Goal: Task Accomplishment & Management: Use online tool/utility

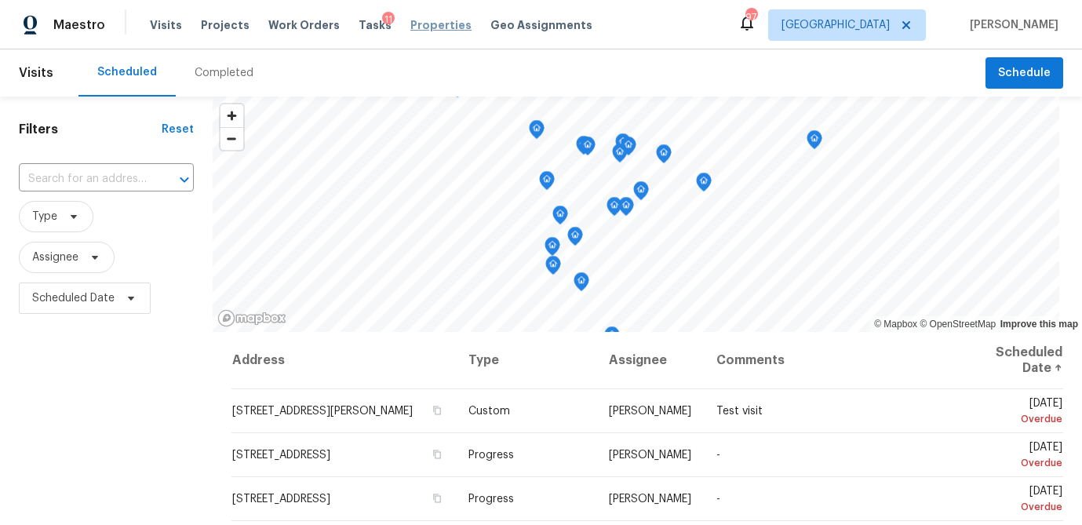
click at [412, 30] on span "Properties" at bounding box center [440, 25] width 61 height 16
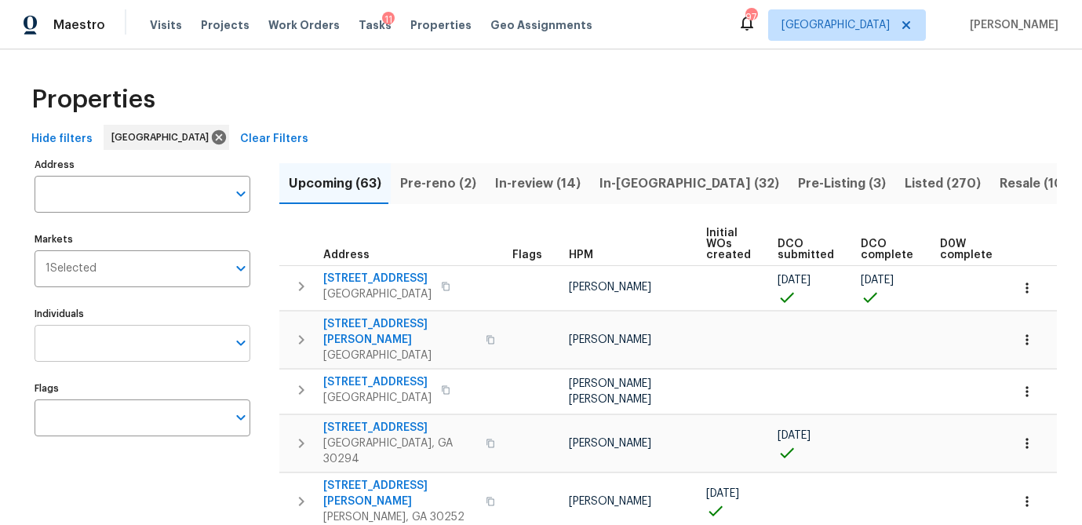
click at [106, 344] on input "Individuals" at bounding box center [131, 343] width 192 height 37
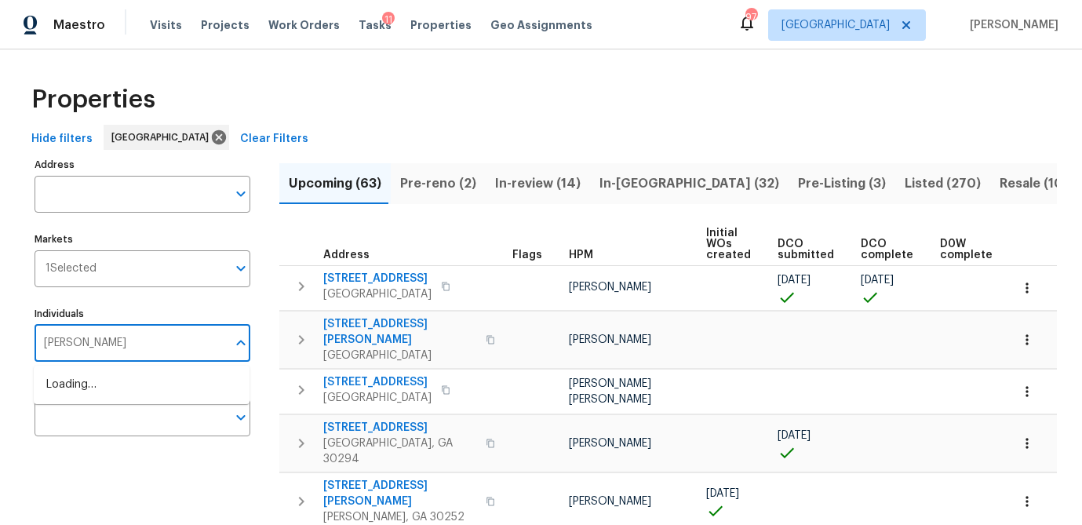
type input "samuel vetrik"
click at [60, 388] on input "checkbox" at bounding box center [62, 393] width 33 height 33
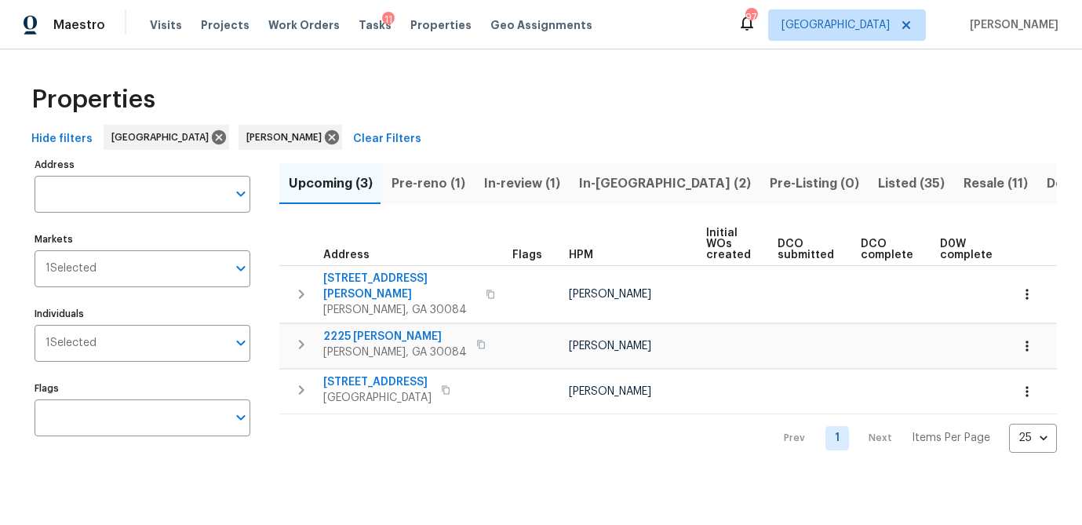
click at [422, 181] on span "Pre-reno (1)" at bounding box center [429, 184] width 74 height 22
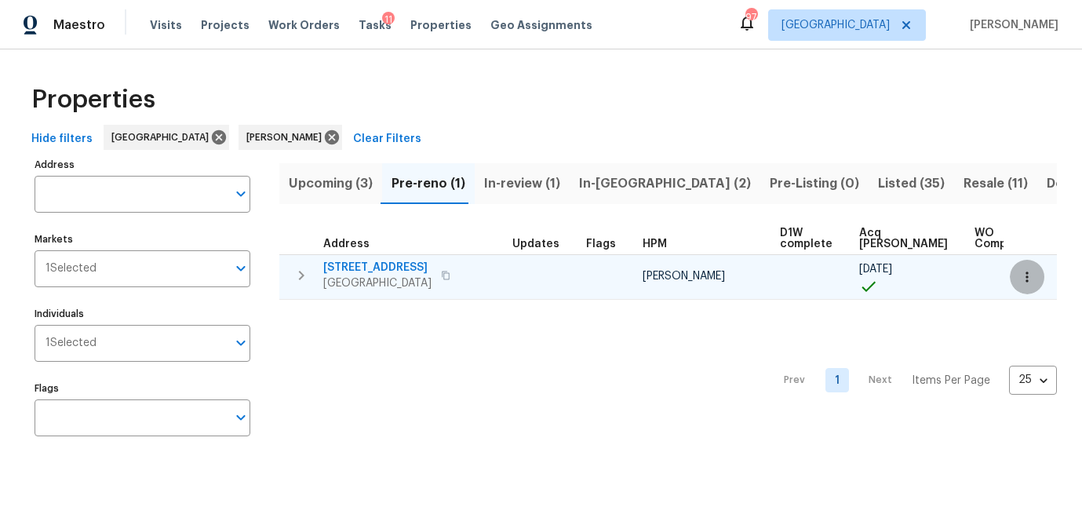
click at [1022, 277] on icon "button" at bounding box center [1027, 277] width 16 height 16
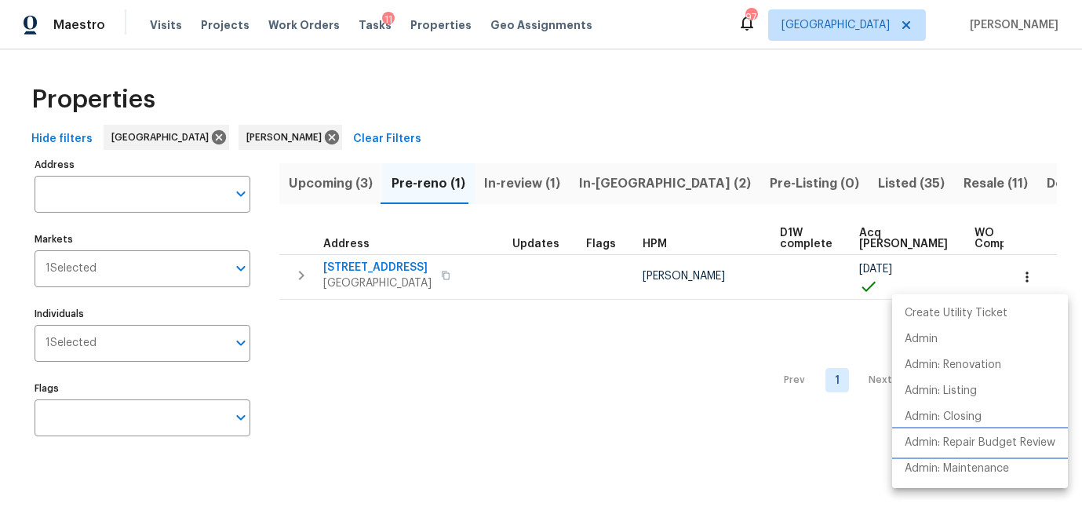
click at [966, 438] on p "Admin: Repair Budget Review" at bounding box center [980, 443] width 151 height 16
click at [388, 271] on div at bounding box center [541, 262] width 1082 height 525
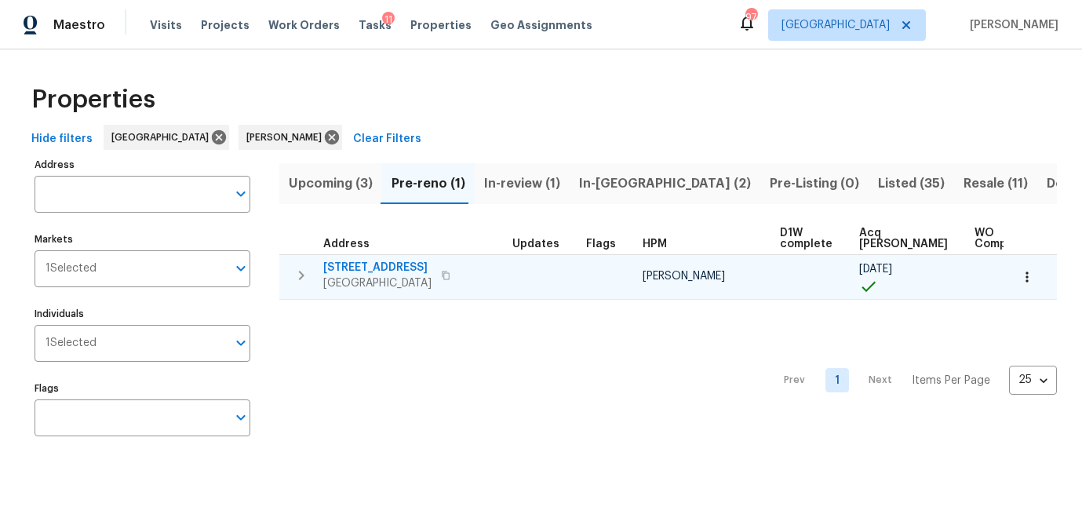
click at [361, 262] on span "643 Woodsong Ln" at bounding box center [377, 268] width 108 height 16
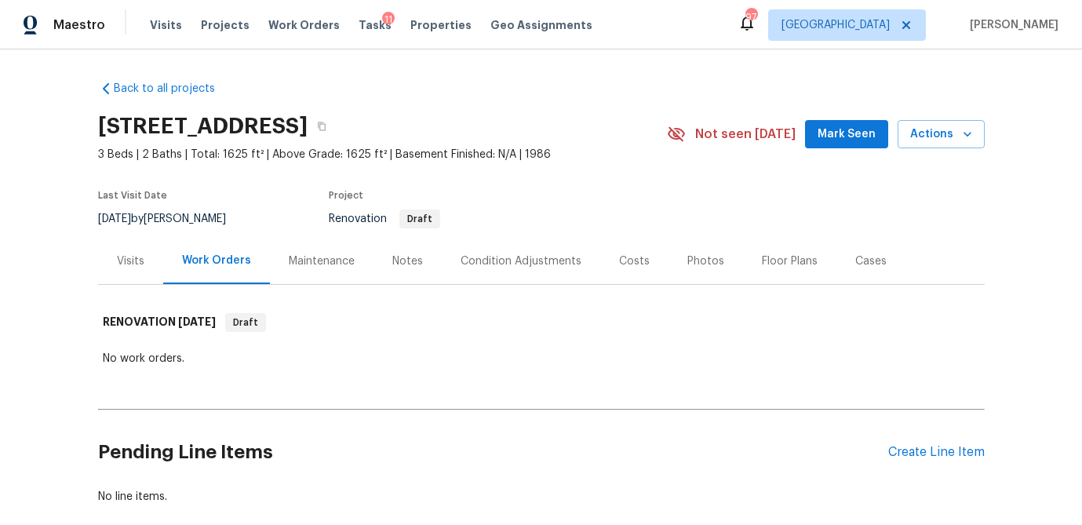
click at [638, 259] on div "Costs" at bounding box center [634, 261] width 31 height 16
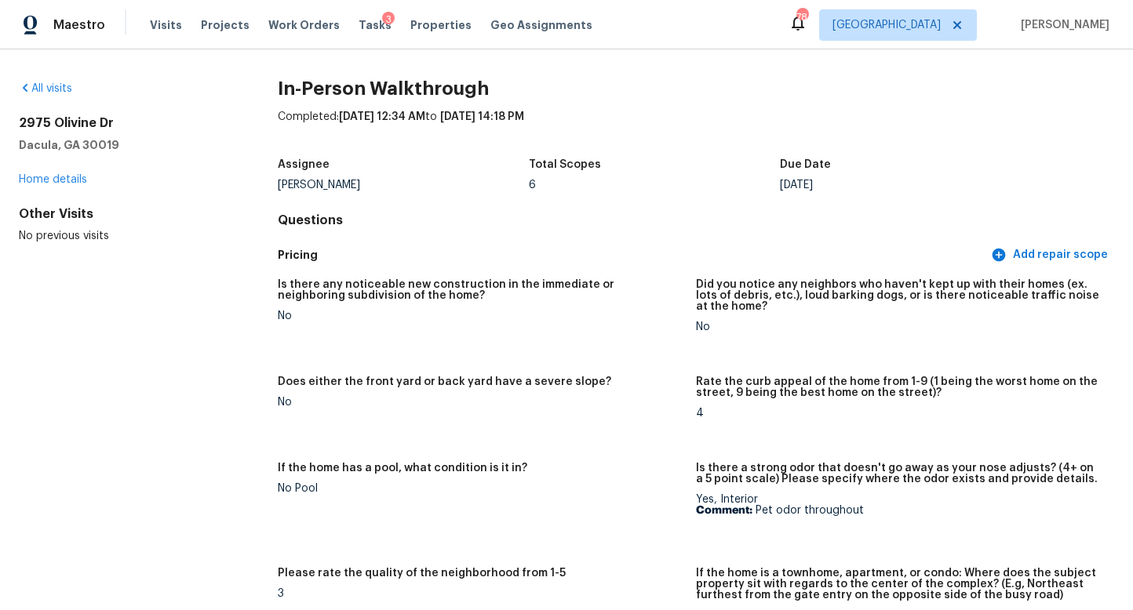
scroll to position [322, 0]
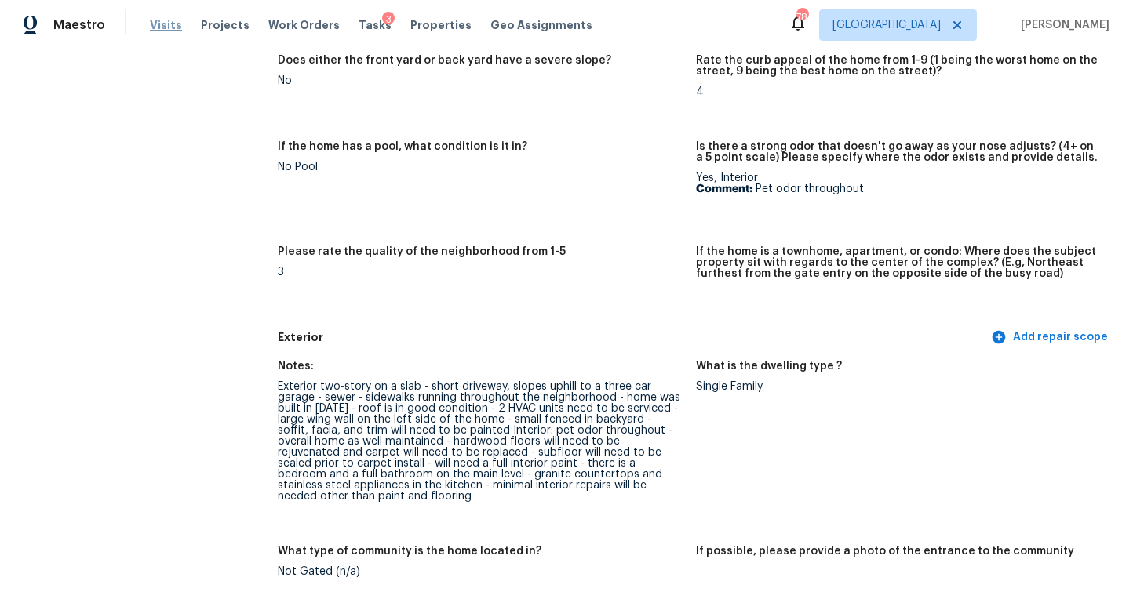
click at [158, 26] on span "Visits" at bounding box center [166, 25] width 32 height 16
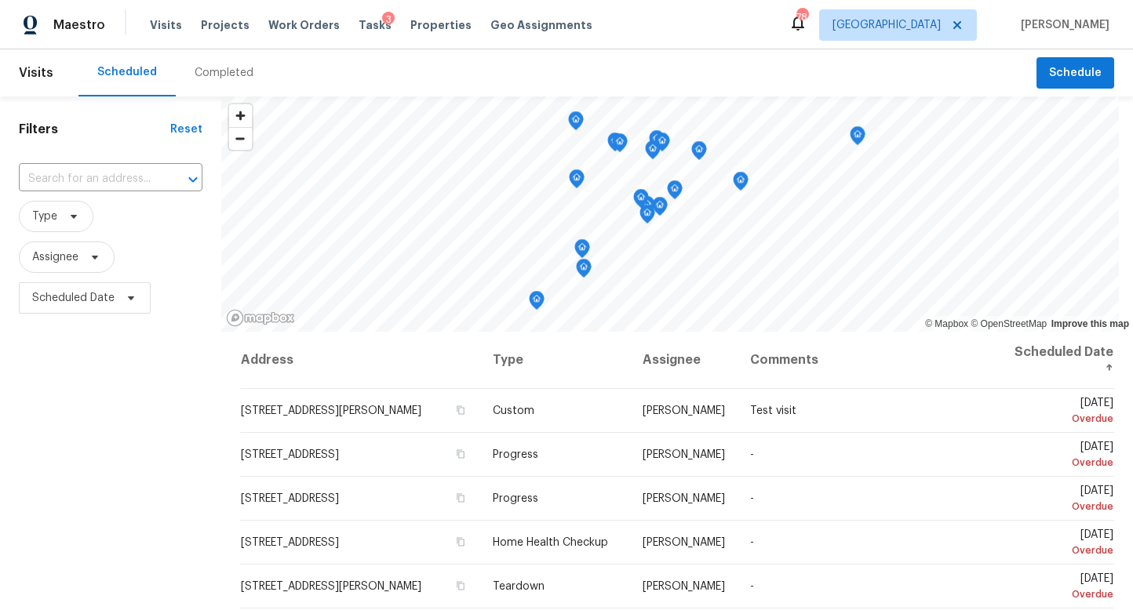
click at [223, 78] on div "Completed" at bounding box center [224, 73] width 59 height 16
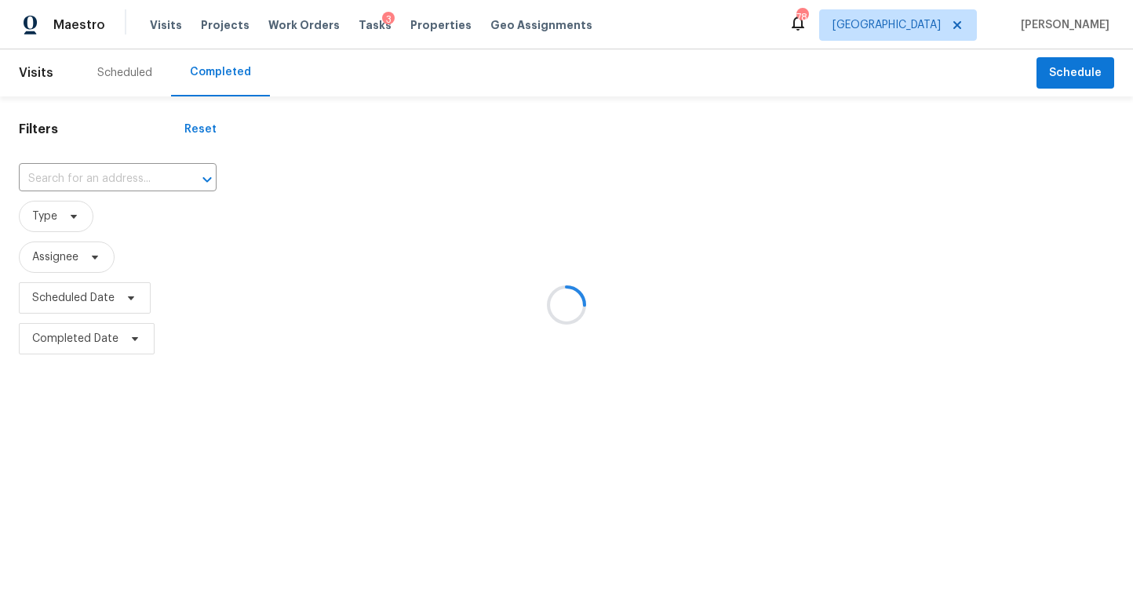
click at [82, 176] on div at bounding box center [566, 305] width 1133 height 610
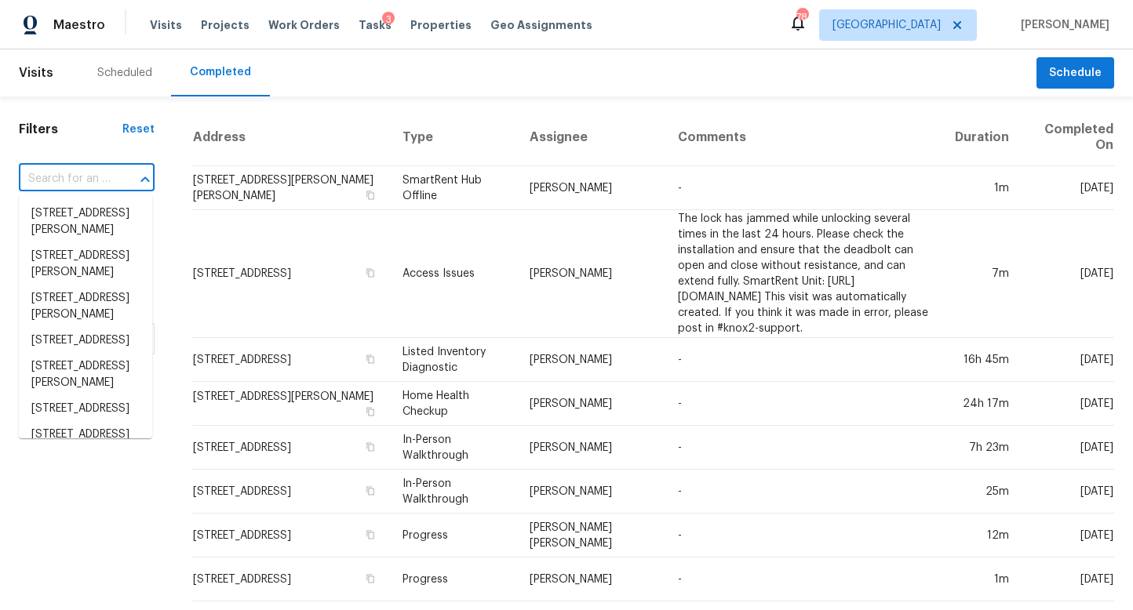
click at [46, 178] on input "text" at bounding box center [65, 179] width 92 height 24
paste input "5121 Heather Rd SE, Smyrna, GA 30082"
type input "5121 Heather Rd SE, Smyrna, GA 30082"
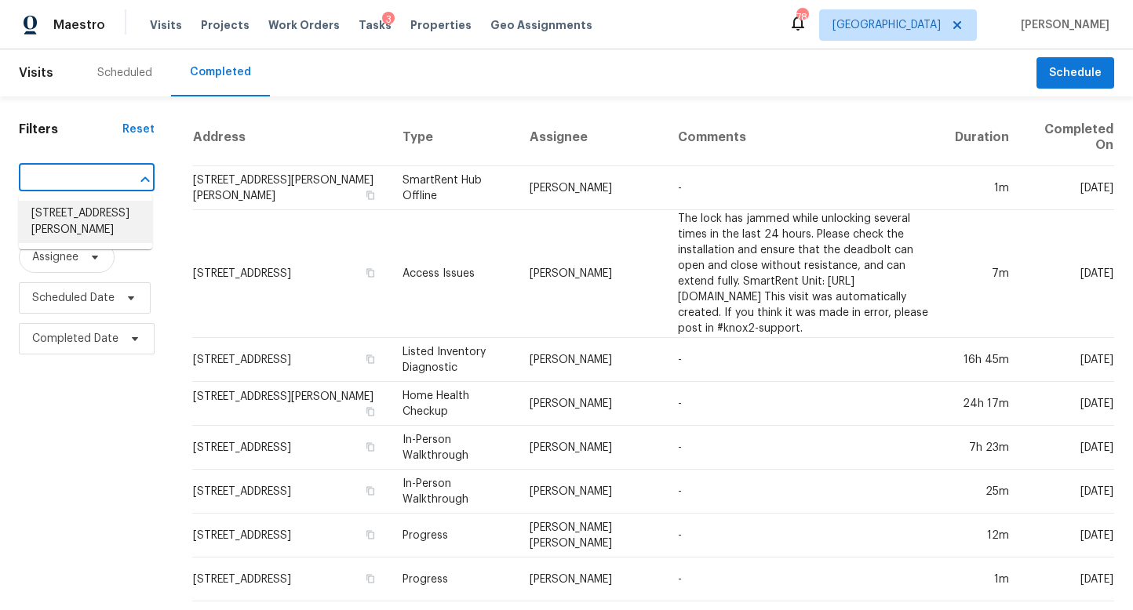
click at [56, 212] on li "5121 Heather Rd SE, Smyrna, GA 30082" at bounding box center [85, 222] width 133 height 42
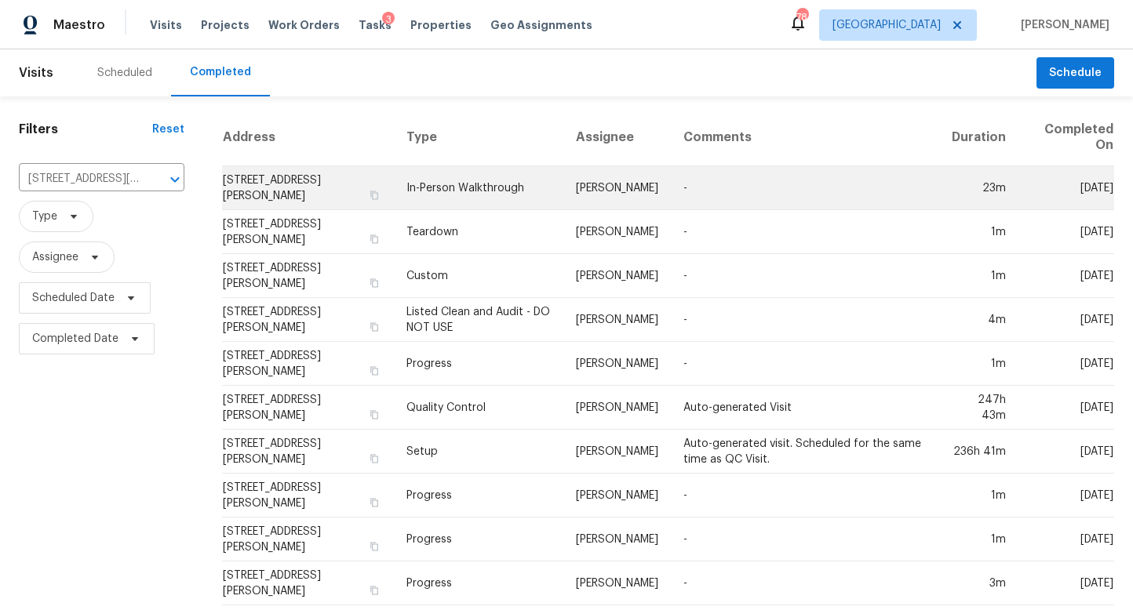
click at [325, 175] on td "5121 Heather Rd SE, Smyrna, GA 30082" at bounding box center [307, 188] width 171 height 44
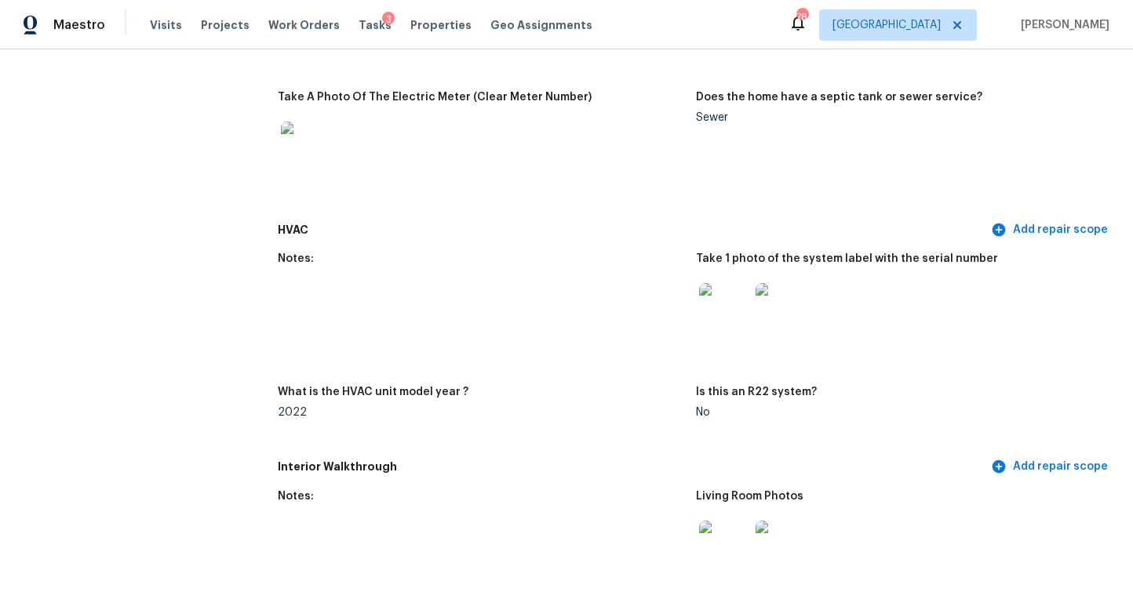
scroll to position [1541, 0]
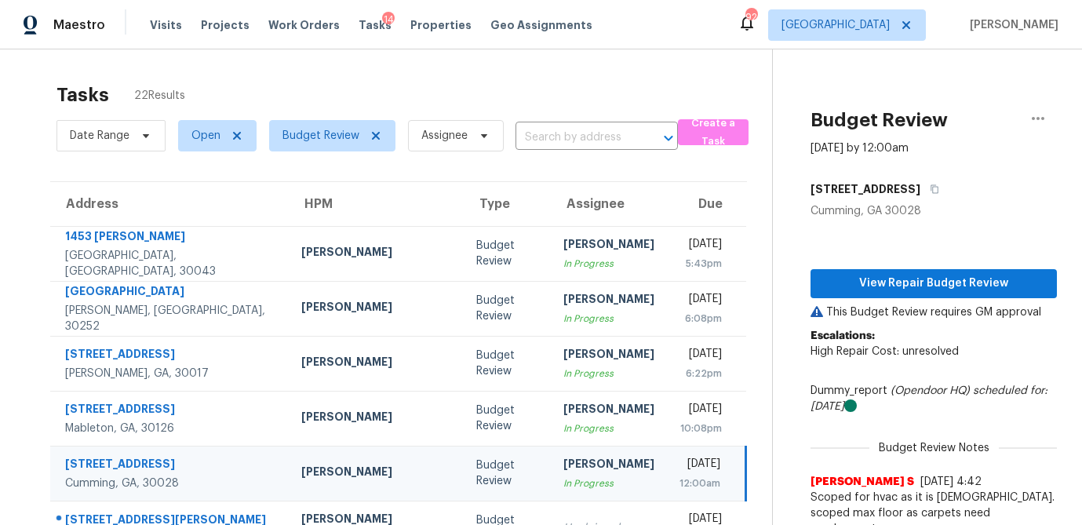
scroll to position [175, 0]
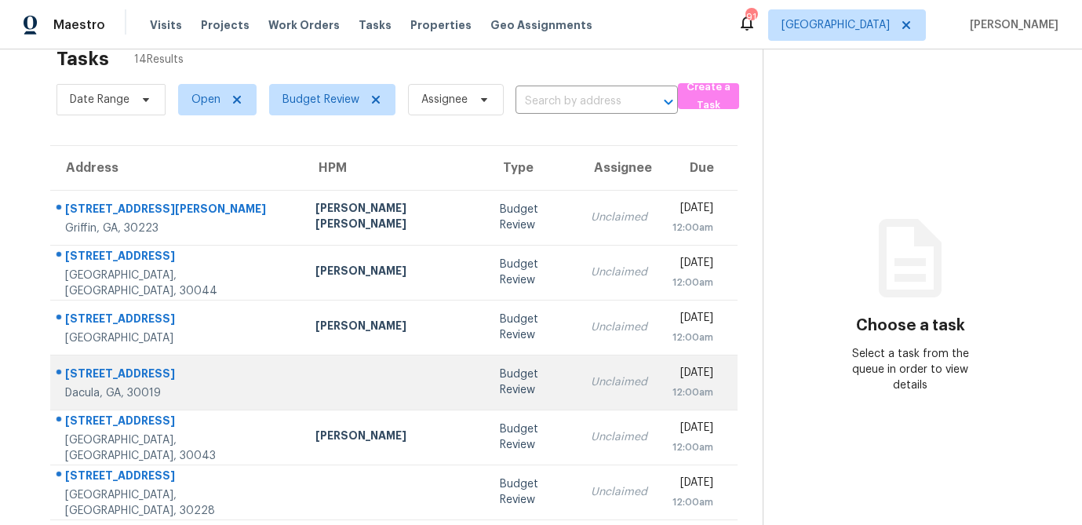
scroll to position [31, 0]
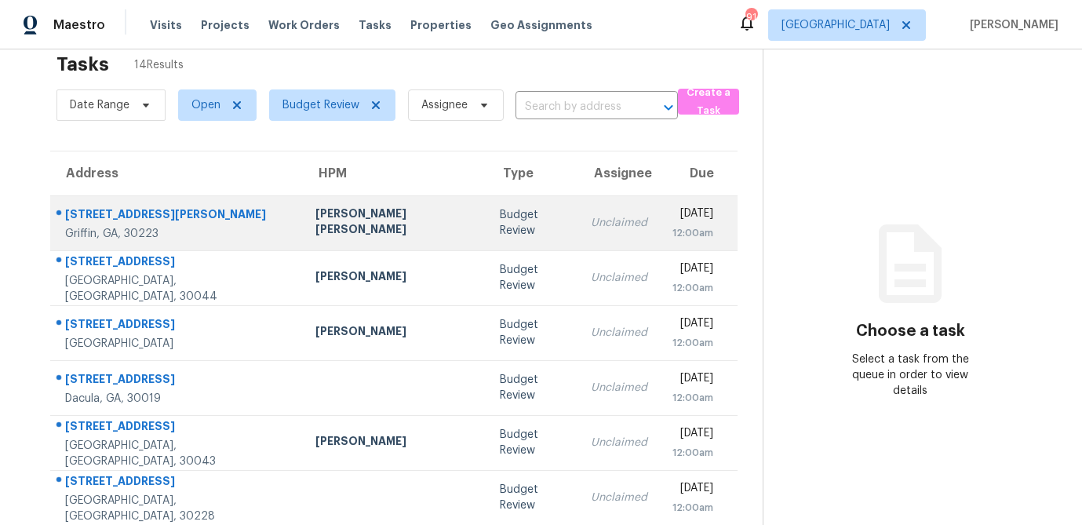
click at [500, 224] on div "Budget Review" at bounding box center [533, 222] width 67 height 31
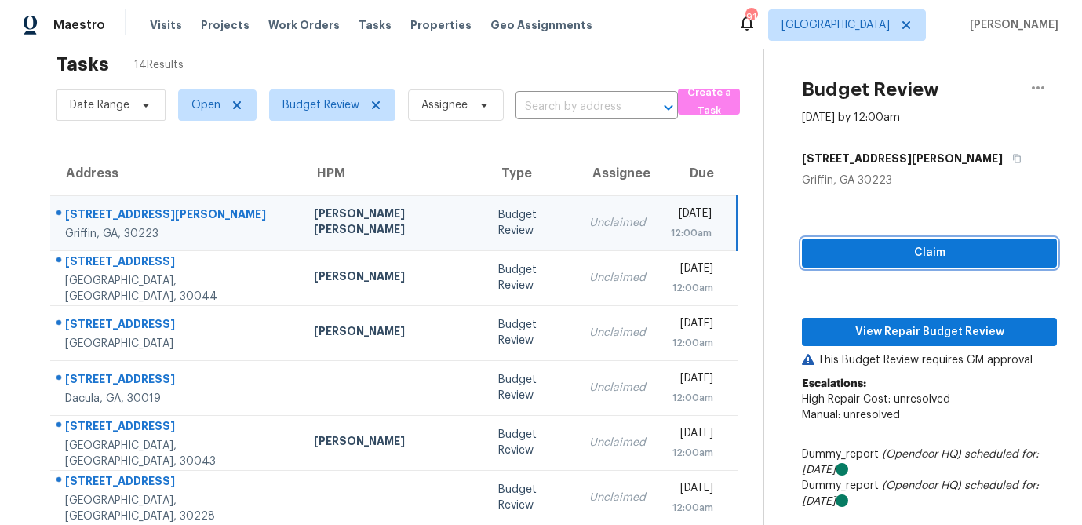
click at [878, 251] on span "Claim" at bounding box center [929, 253] width 230 height 20
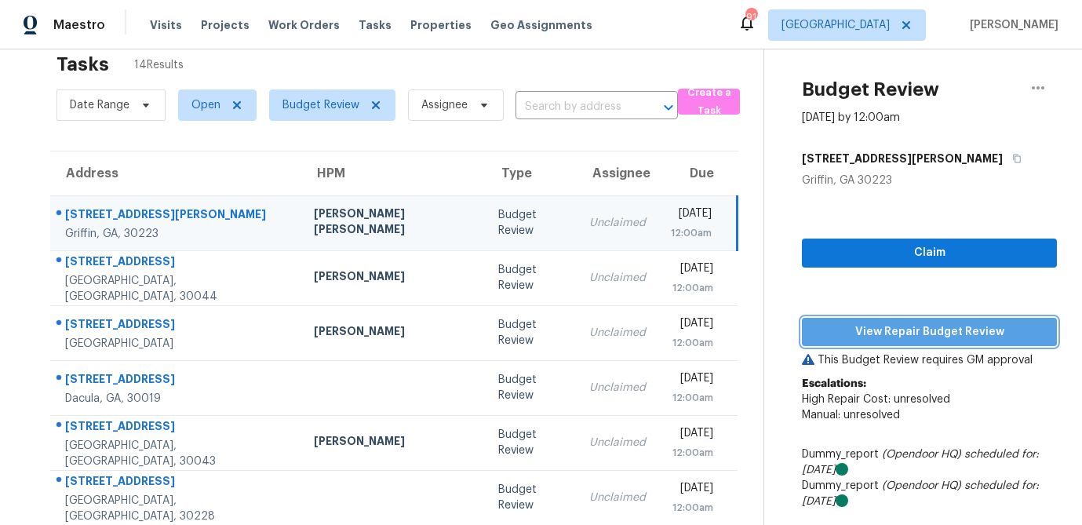
click at [891, 323] on span "View Repair Budget Review" at bounding box center [929, 332] width 230 height 20
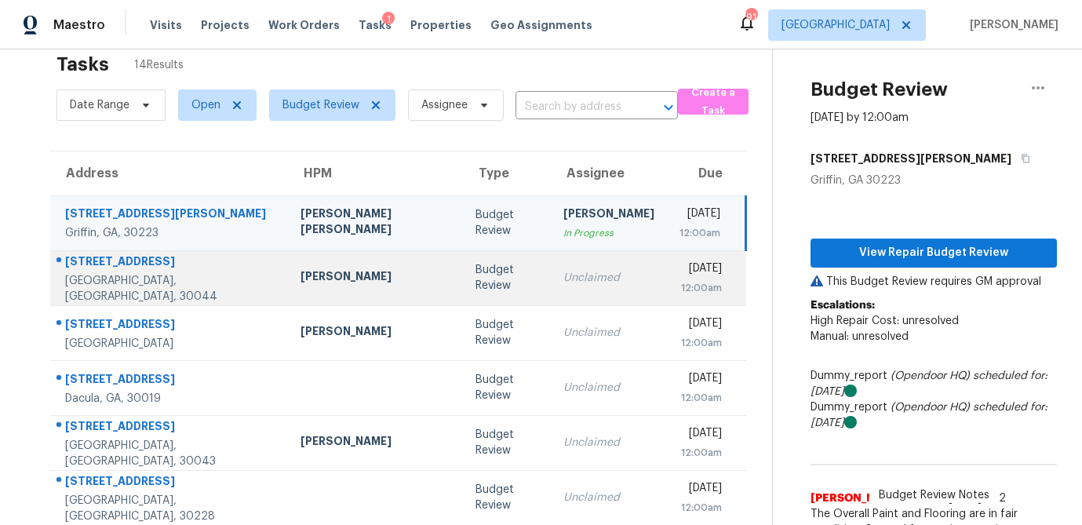
click at [362, 286] on div "[PERSON_NAME]" at bounding box center [375, 278] width 150 height 20
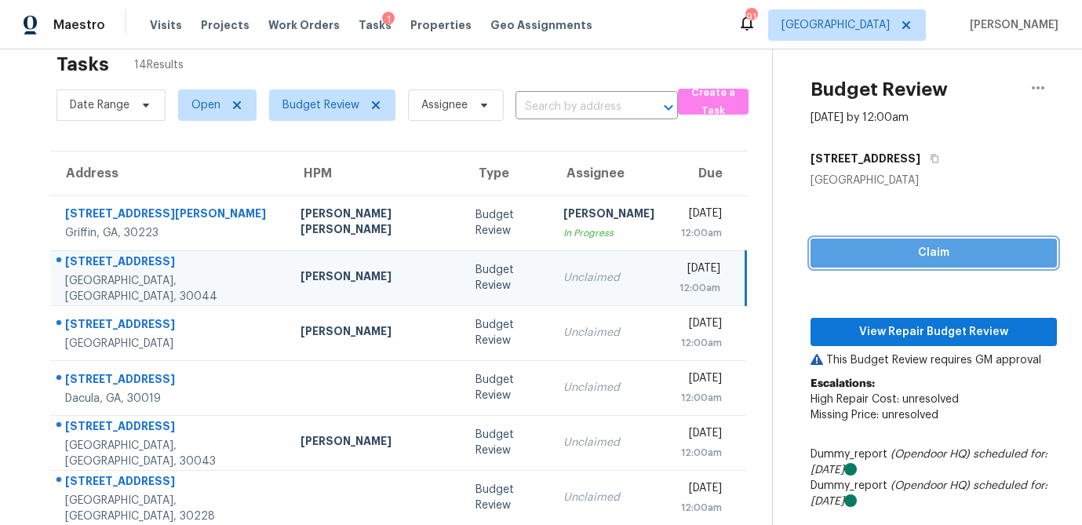
click at [878, 258] on span "Claim" at bounding box center [933, 253] width 221 height 20
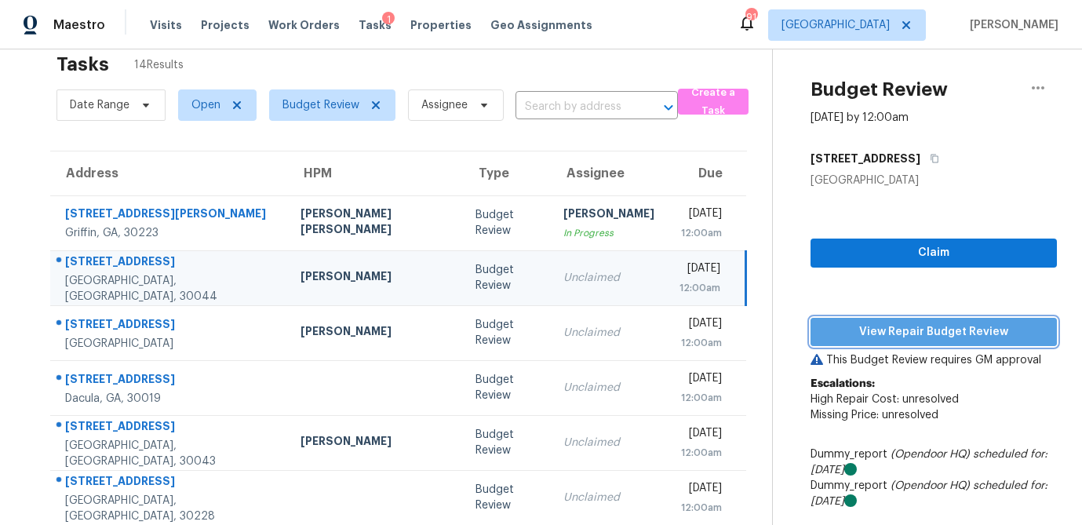
click at [883, 329] on span "View Repair Budget Review" at bounding box center [933, 332] width 221 height 20
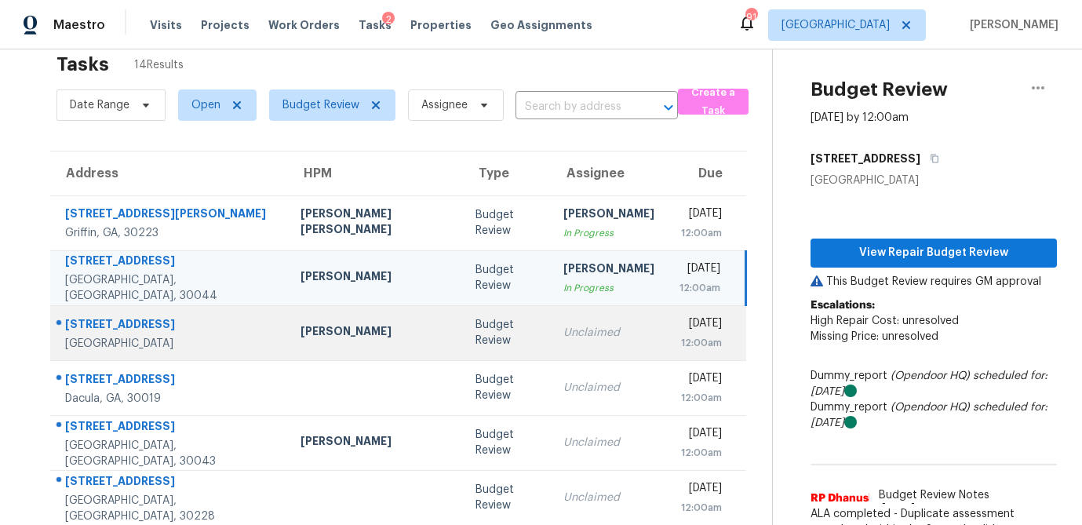
click at [352, 329] on div "[PERSON_NAME]" at bounding box center [375, 333] width 150 height 20
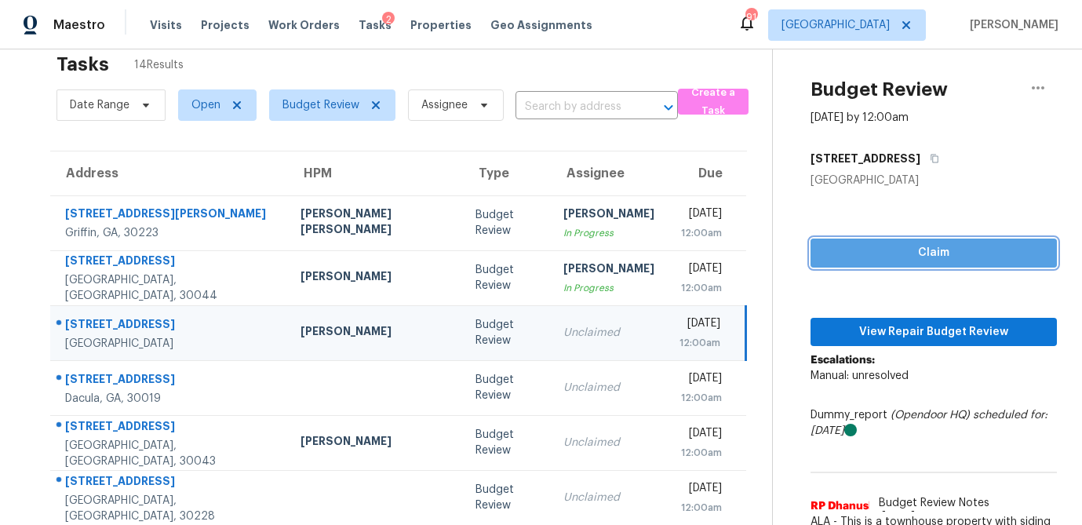
click at [900, 252] on span "Claim" at bounding box center [933, 253] width 221 height 20
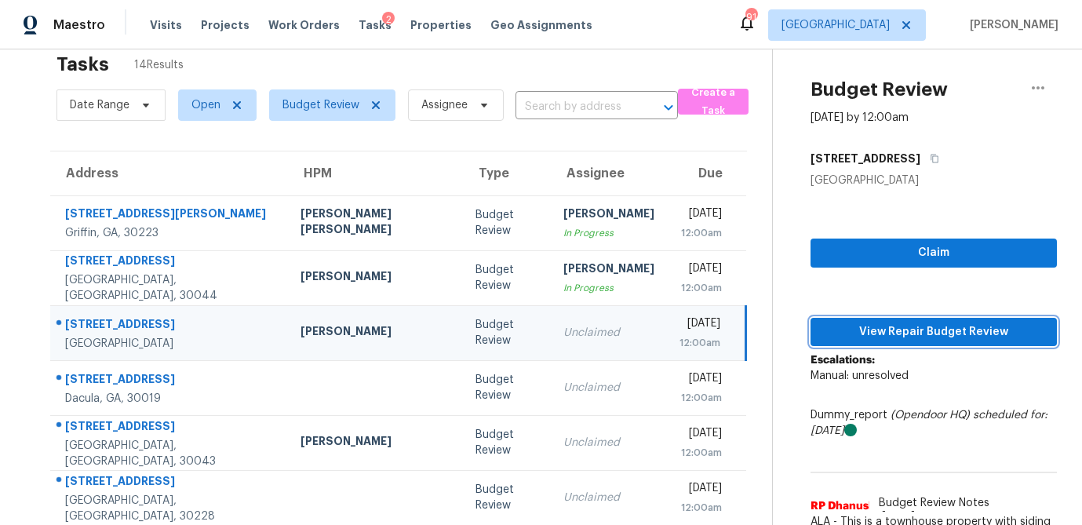
click at [883, 329] on span "View Repair Budget Review" at bounding box center [933, 332] width 221 height 20
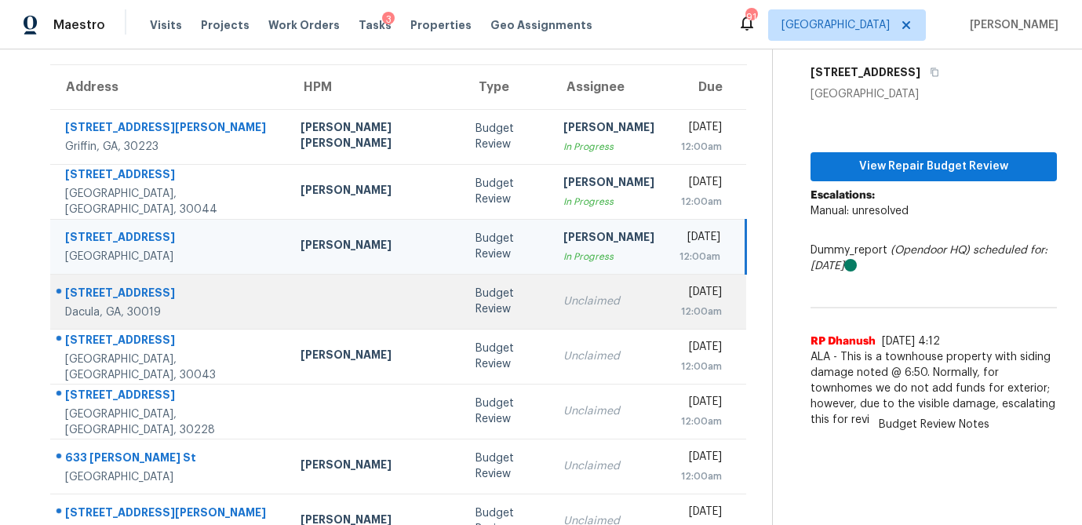
scroll to position [119, 0]
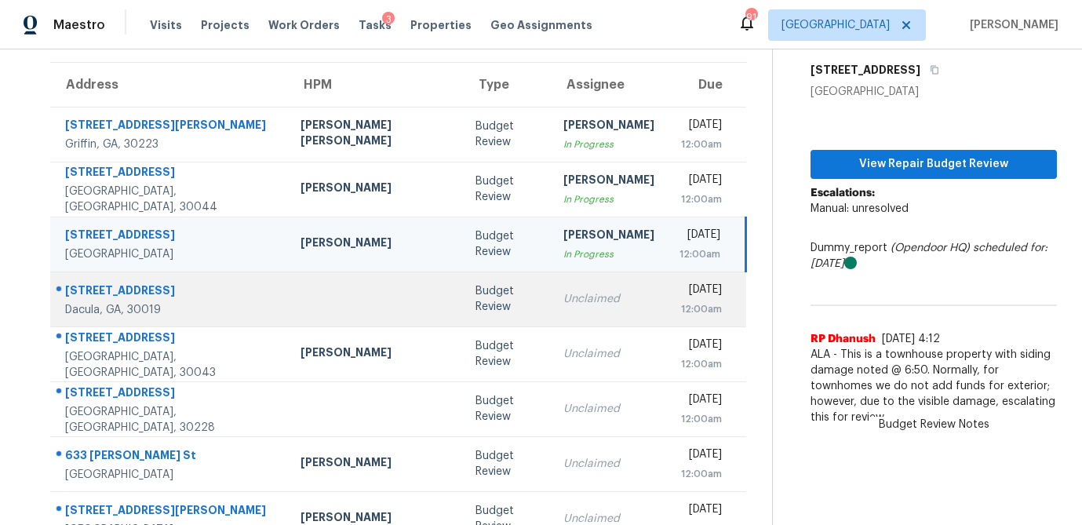
click at [475, 306] on div "Budget Review" at bounding box center [506, 298] width 63 height 31
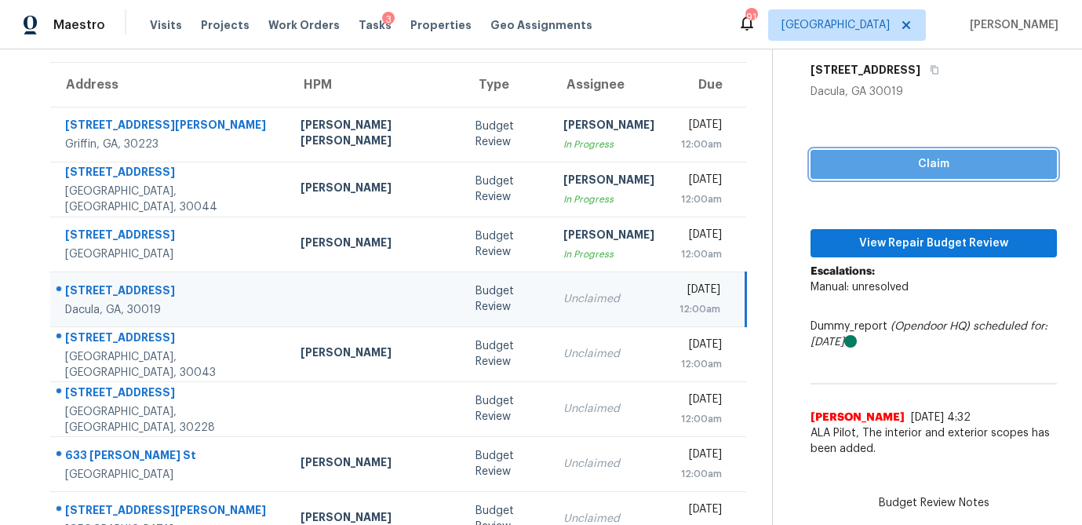
click at [928, 162] on span "Claim" at bounding box center [933, 165] width 221 height 20
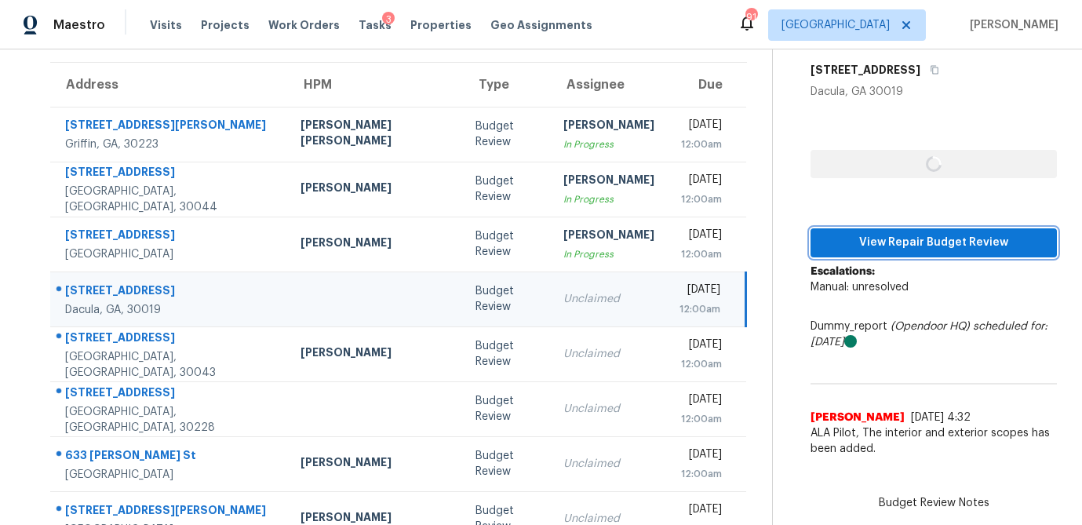
click at [913, 238] on span "View Repair Budget Review" at bounding box center [933, 243] width 221 height 20
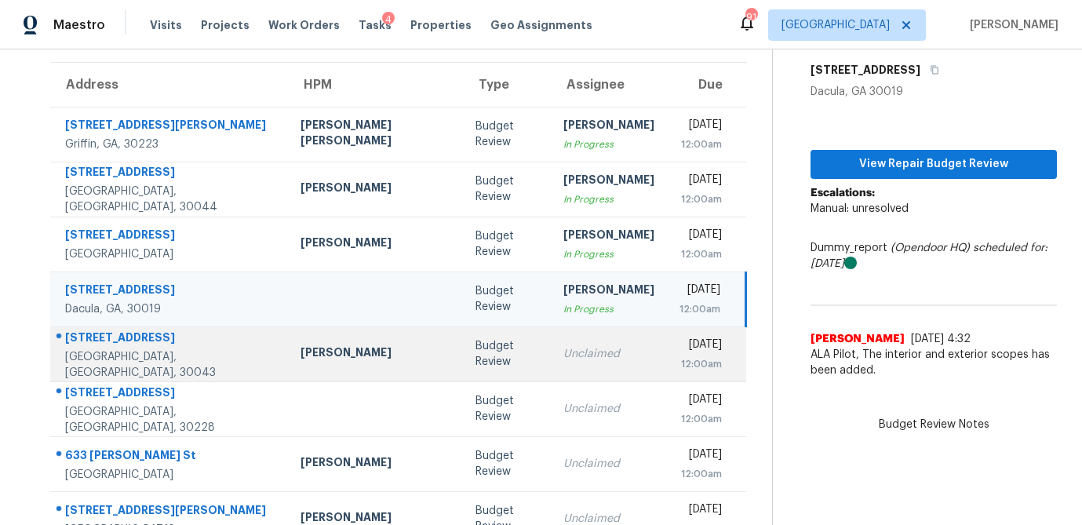
click at [475, 368] on div "Budget Review" at bounding box center [506, 353] width 63 height 31
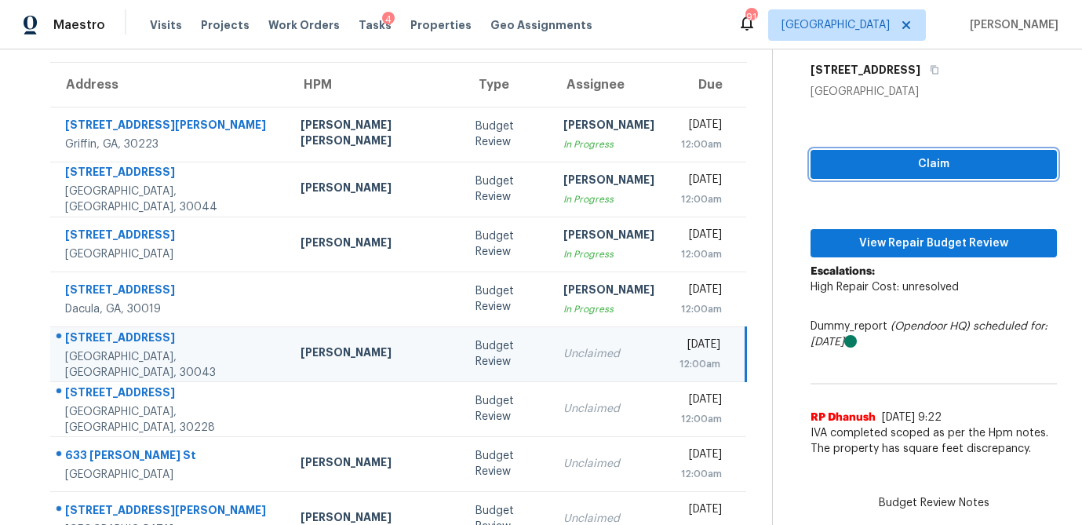
click at [898, 168] on span "Claim" at bounding box center [933, 165] width 221 height 20
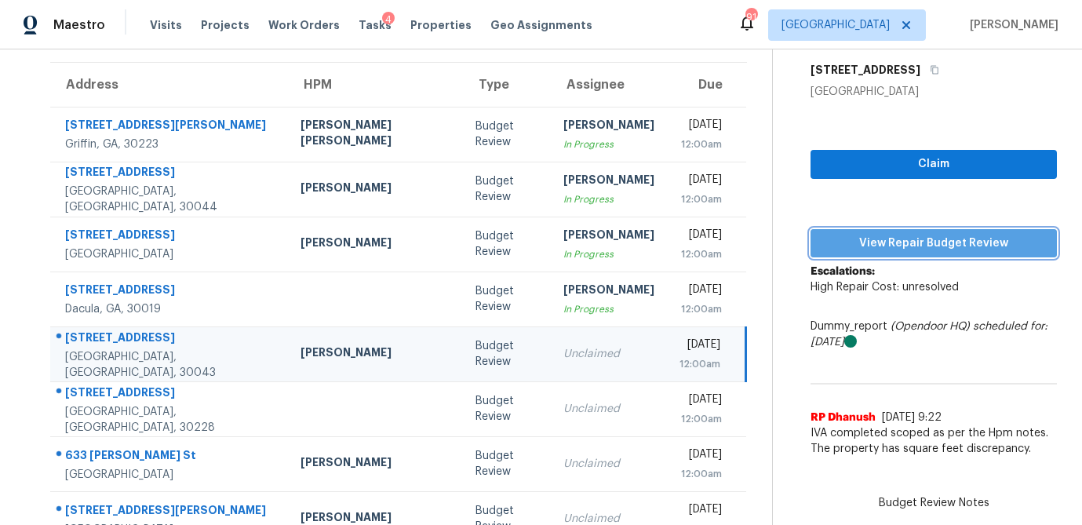
click at [887, 249] on span "View Repair Budget Review" at bounding box center [933, 244] width 221 height 20
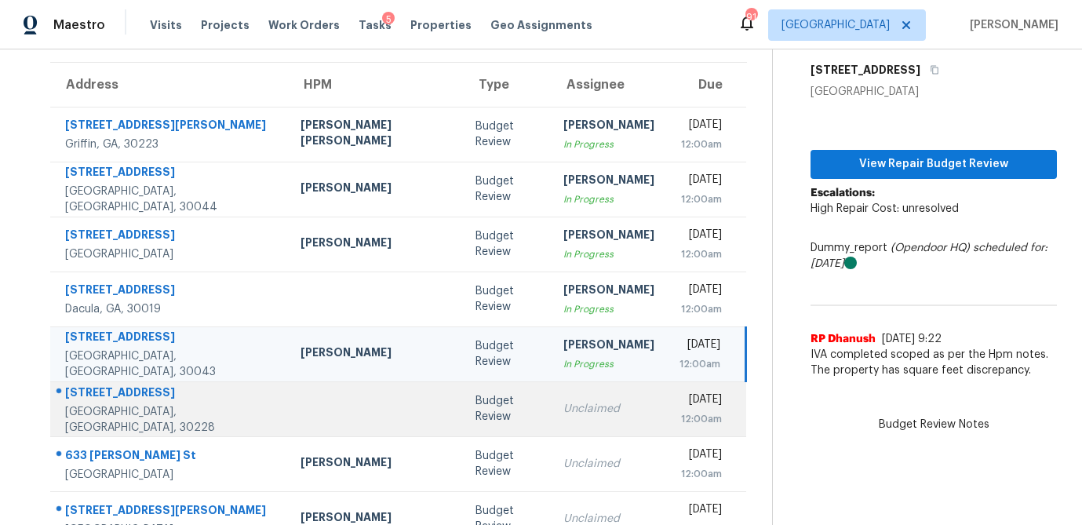
click at [472, 410] on td "Budget Review" at bounding box center [507, 408] width 88 height 55
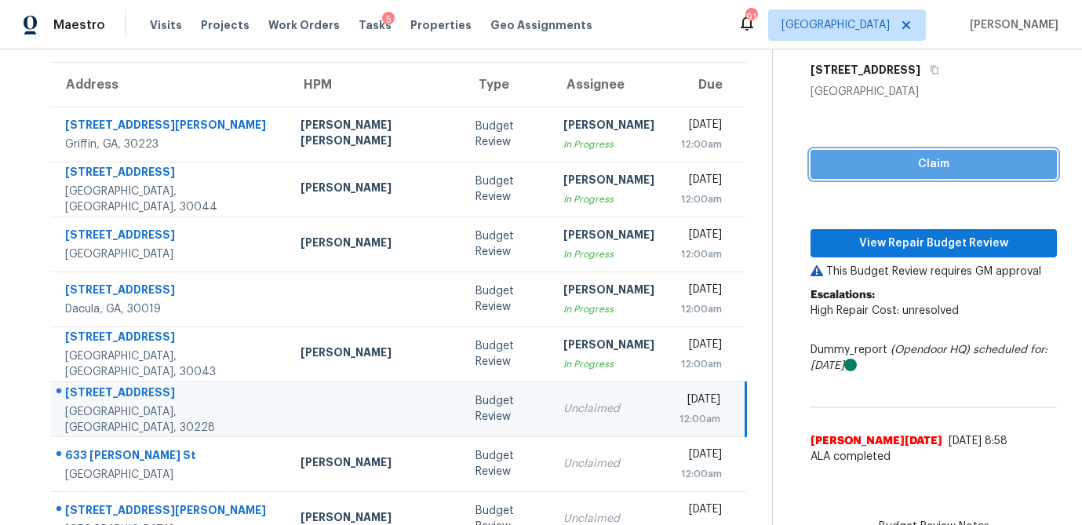
click at [882, 172] on span "Claim" at bounding box center [933, 165] width 221 height 20
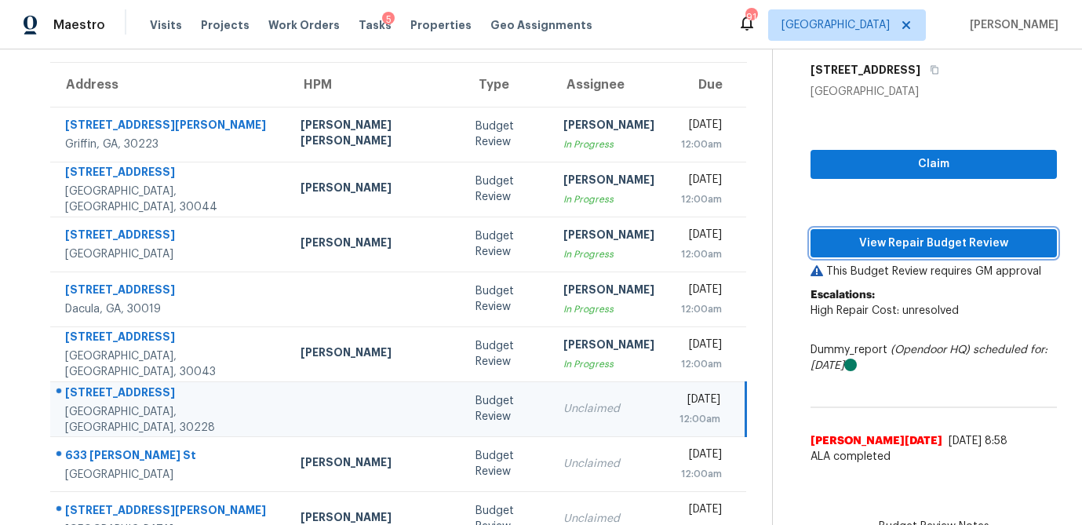
click at [889, 246] on span "View Repair Budget Review" at bounding box center [933, 244] width 221 height 20
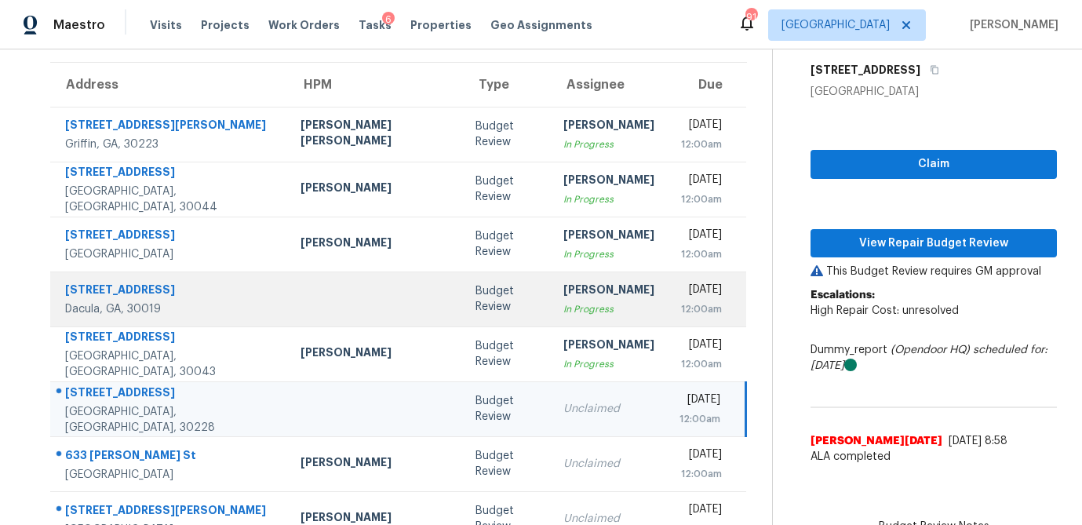
scroll to position [275, 0]
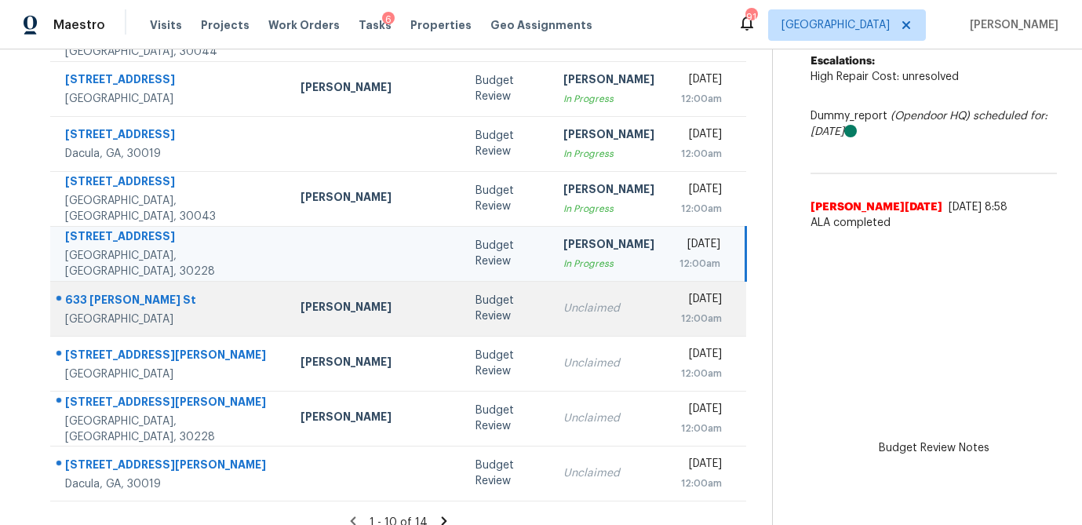
click at [551, 309] on td "Unclaimed" at bounding box center [609, 308] width 116 height 55
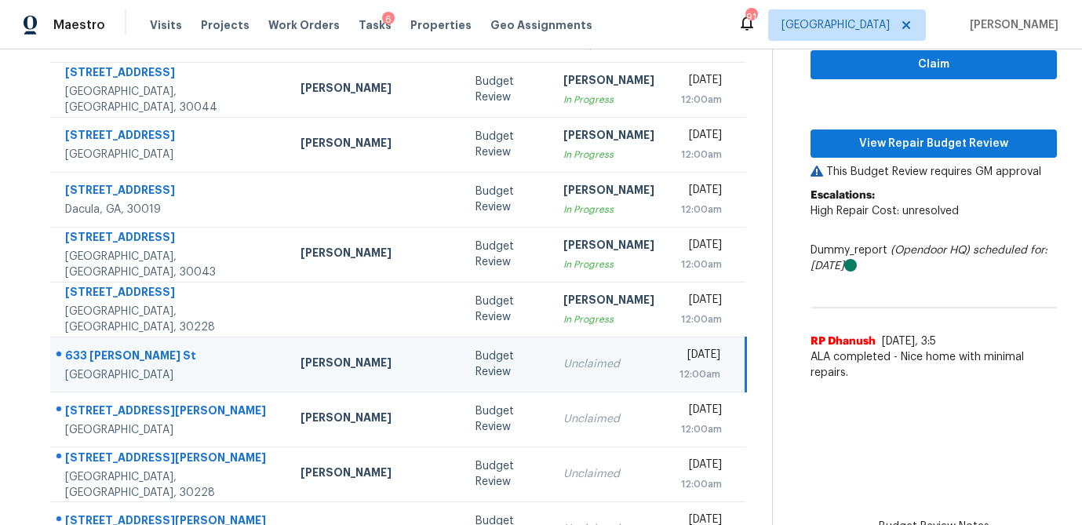
scroll to position [181, 0]
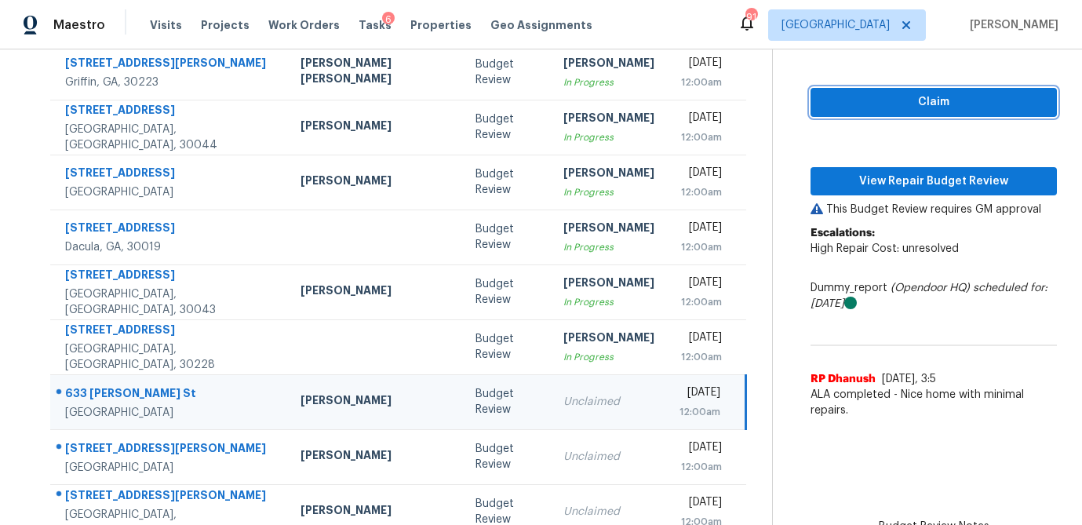
click at [909, 101] on span "Claim" at bounding box center [933, 103] width 221 height 20
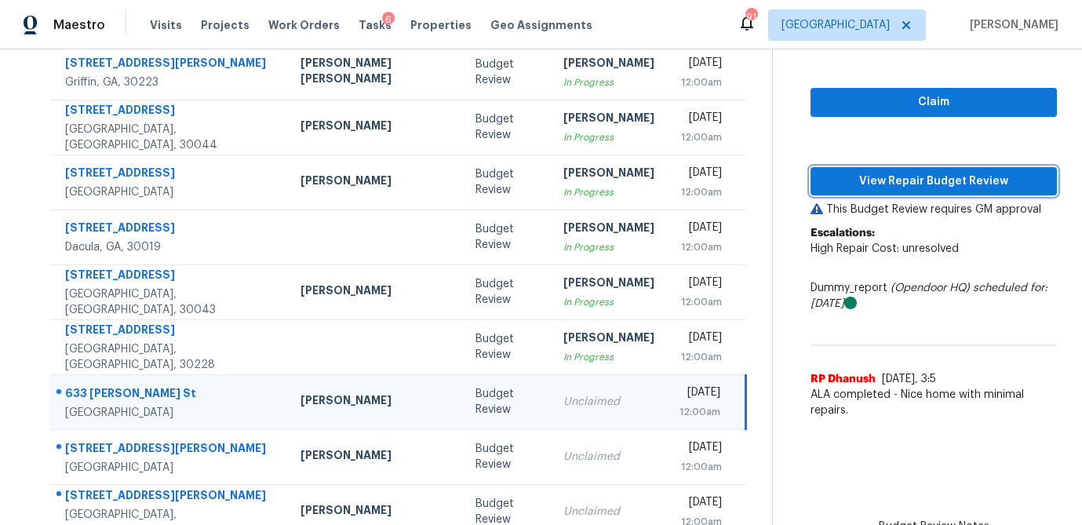
click at [894, 188] on span "View Repair Budget Review" at bounding box center [933, 182] width 221 height 20
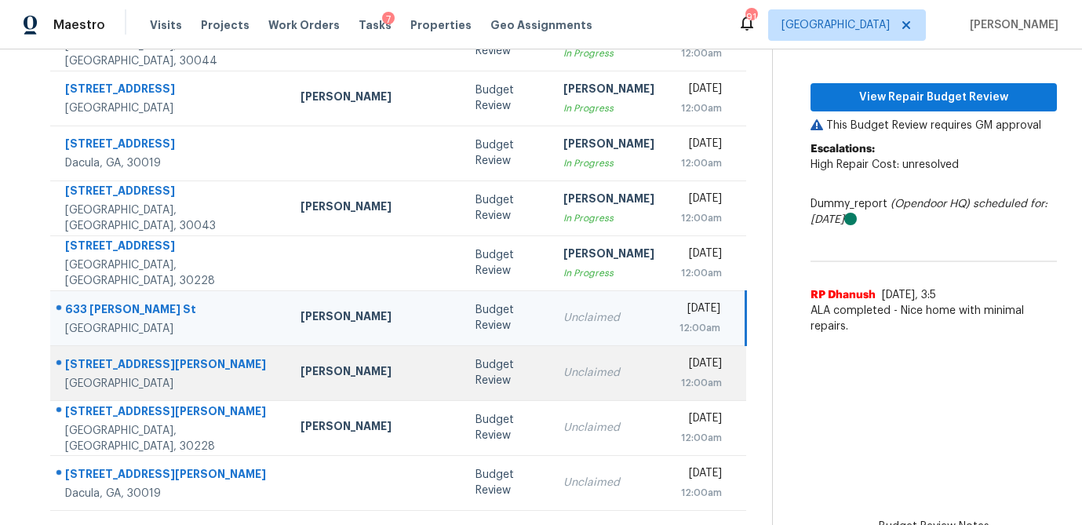
scroll to position [276, 0]
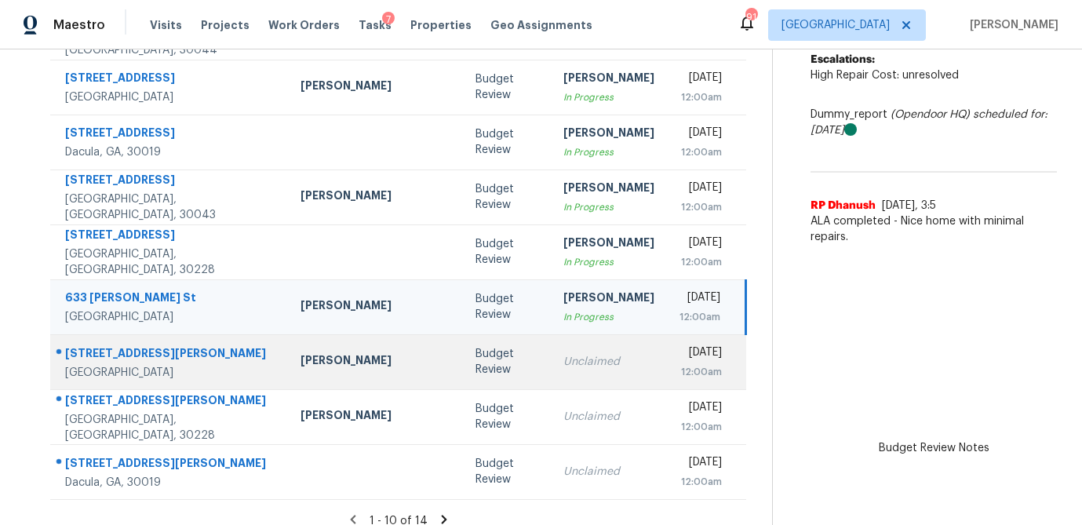
click at [563, 366] on div "Unclaimed" at bounding box center [608, 362] width 91 height 16
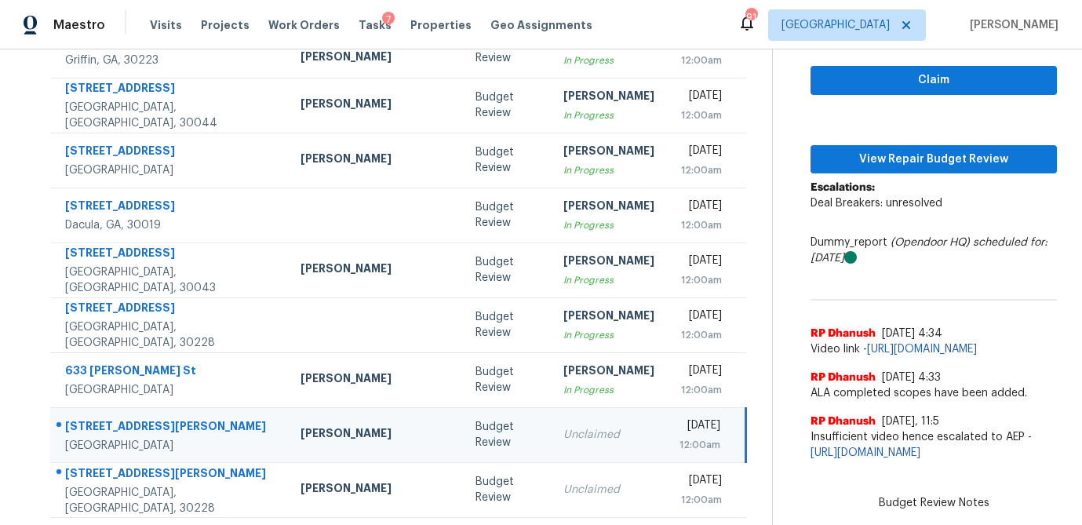
scroll to position [164, 0]
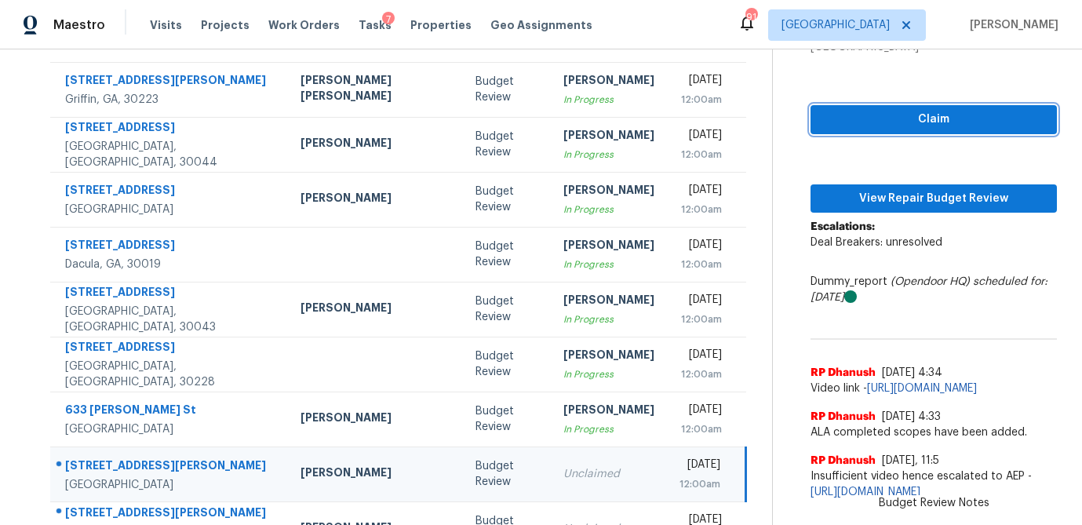
click at [888, 115] on span "Claim" at bounding box center [933, 120] width 221 height 20
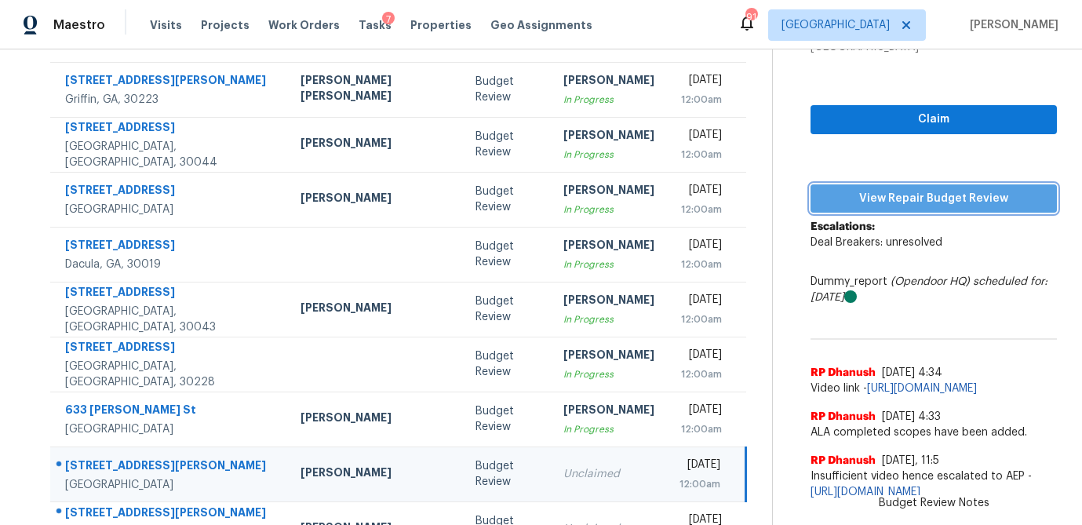
click at [880, 198] on span "View Repair Budget Review" at bounding box center [933, 199] width 221 height 20
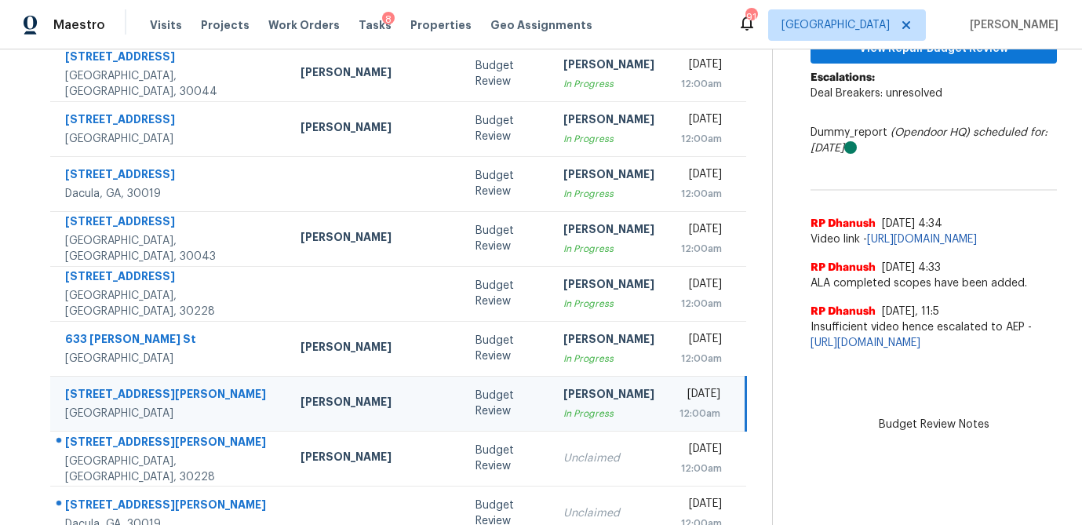
scroll to position [292, 0]
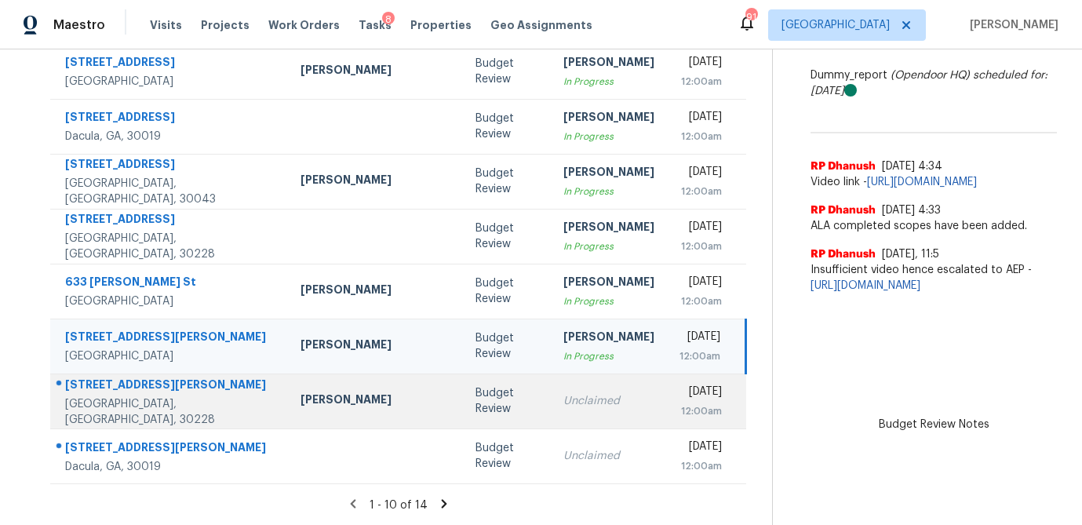
click at [551, 395] on td "Unclaimed" at bounding box center [609, 400] width 116 height 55
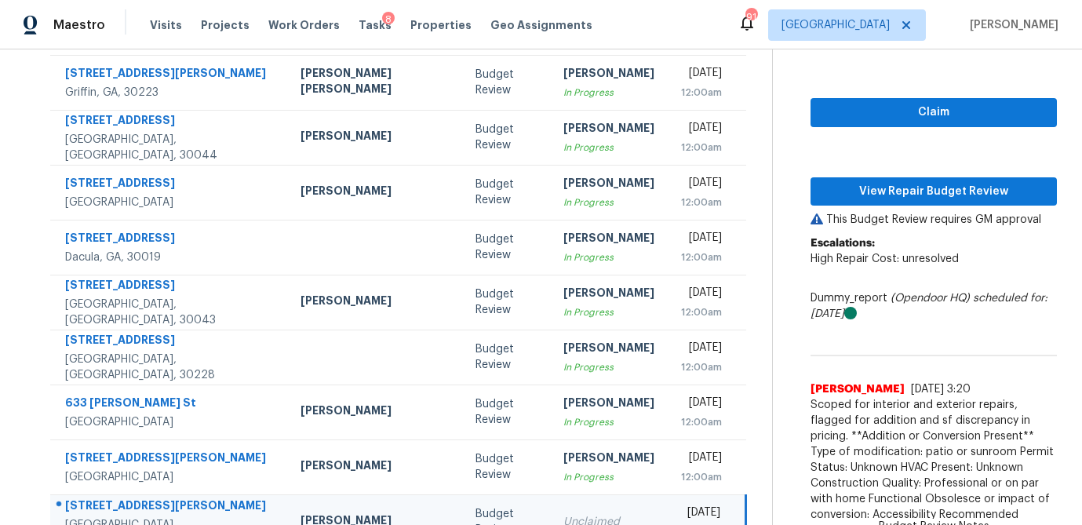
scroll to position [168, 0]
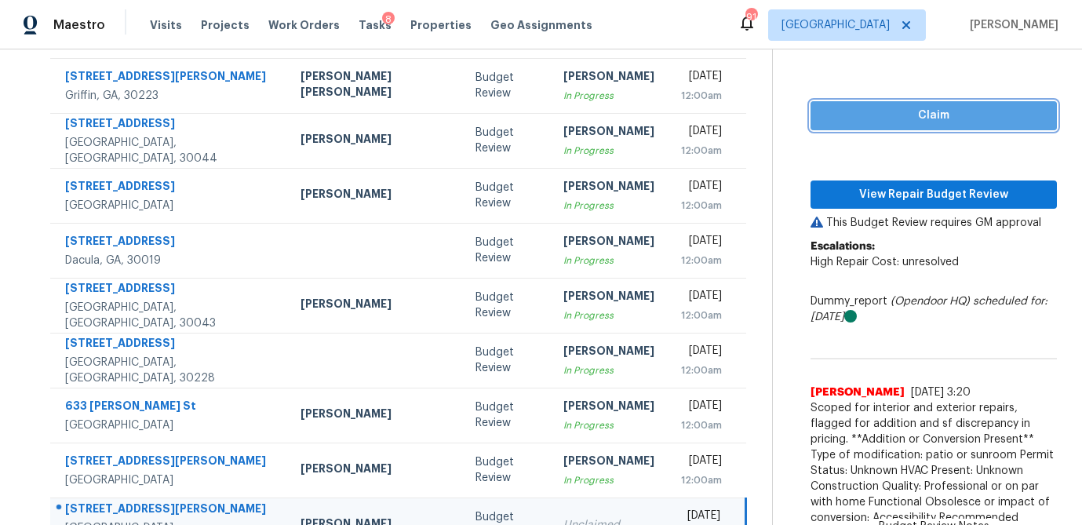
click at [904, 117] on span "Claim" at bounding box center [933, 116] width 221 height 20
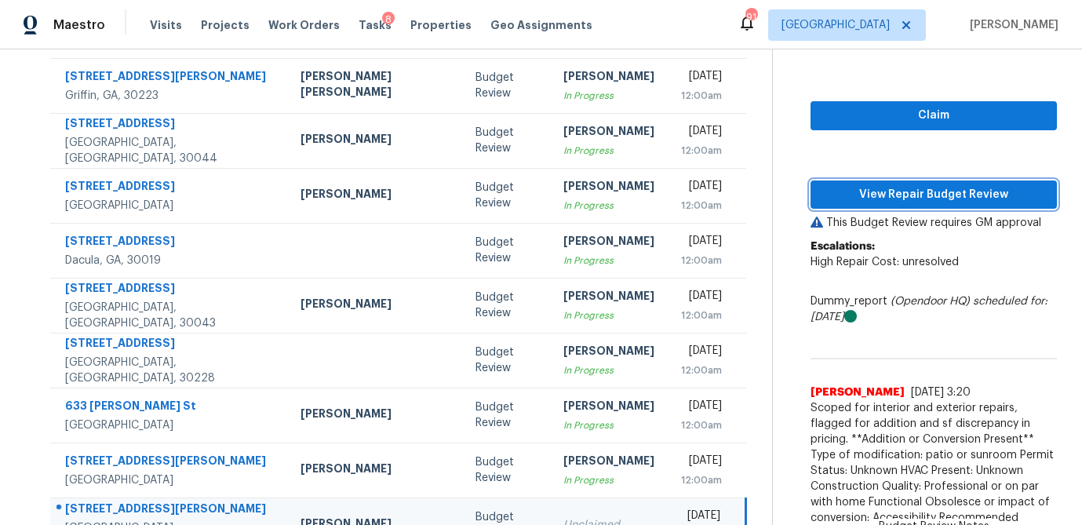
click at [884, 194] on span "View Repair Budget Review" at bounding box center [933, 195] width 221 height 20
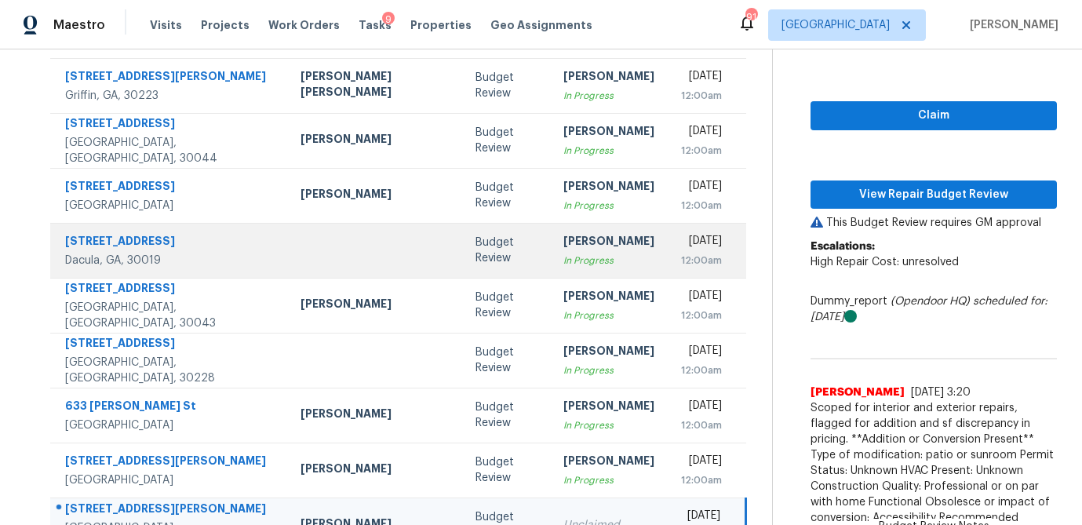
scroll to position [292, 0]
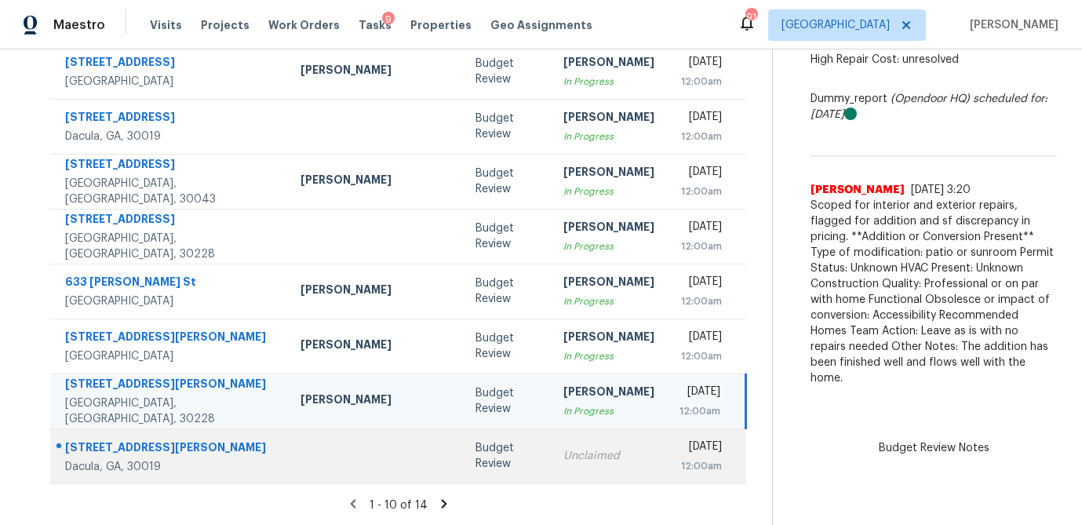
click at [563, 459] on div "Unclaimed" at bounding box center [608, 456] width 91 height 16
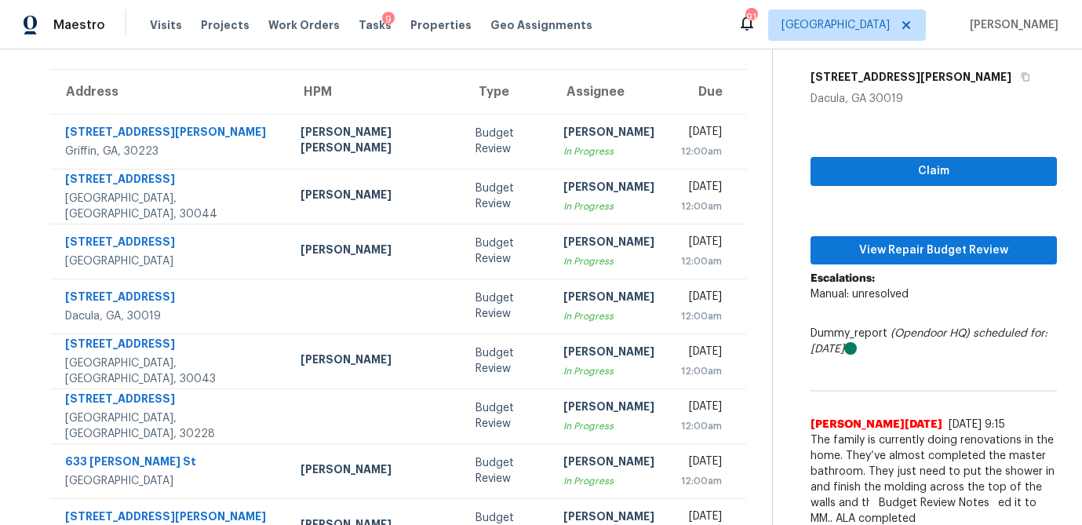
scroll to position [114, 0]
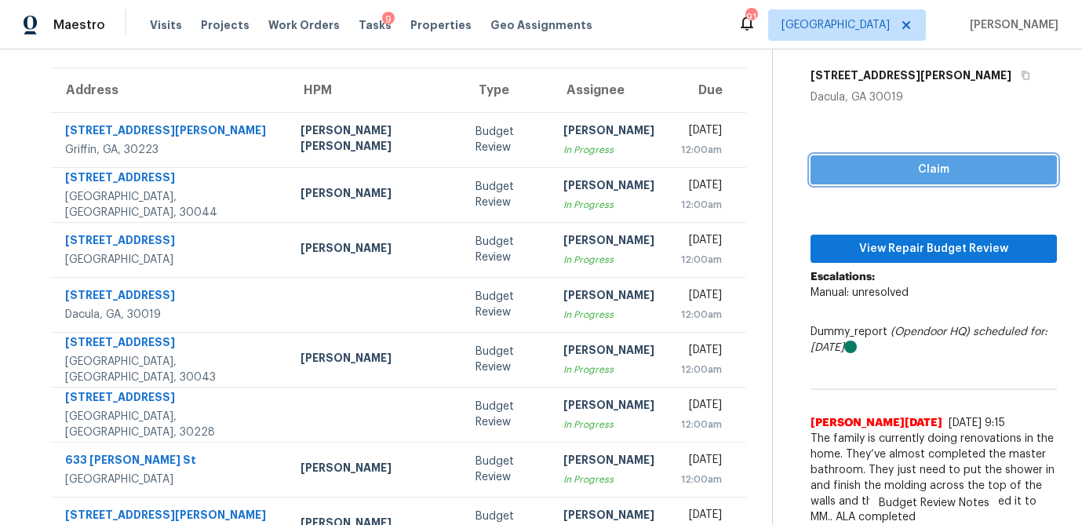
click at [920, 168] on span "Claim" at bounding box center [933, 170] width 221 height 20
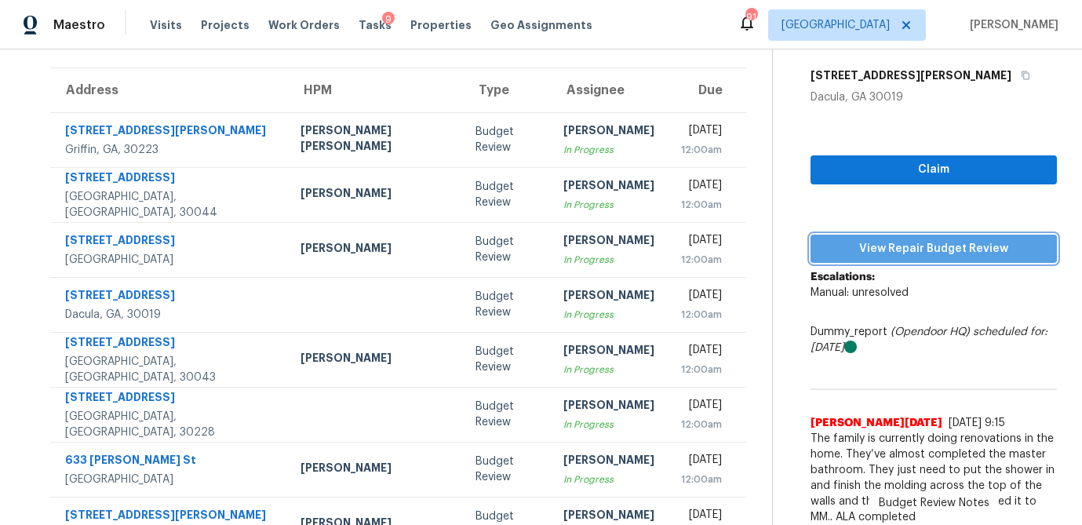
click at [898, 249] on span "View Repair Budget Review" at bounding box center [933, 249] width 221 height 20
